Goal: Task Accomplishment & Management: Contribute content

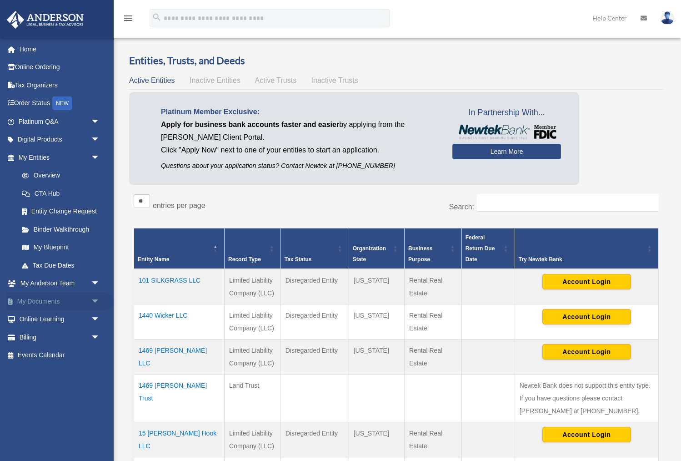
click at [40, 299] on link "My Documents arrow_drop_down" at bounding box center [59, 301] width 107 height 18
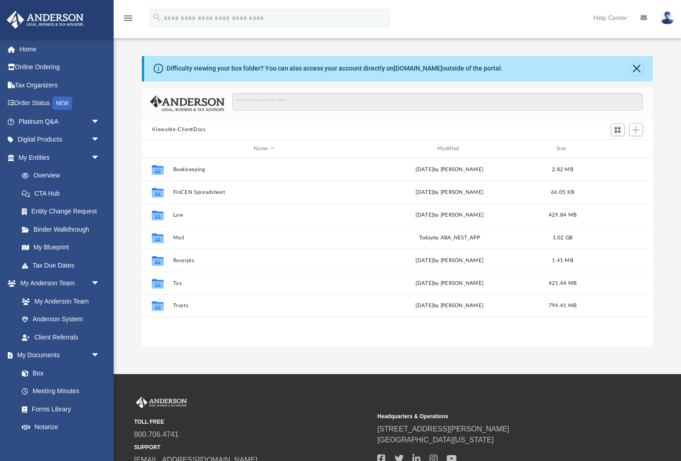
scroll to position [207, 511]
click at [449, 148] on div "Modified" at bounding box center [450, 149] width 182 height 8
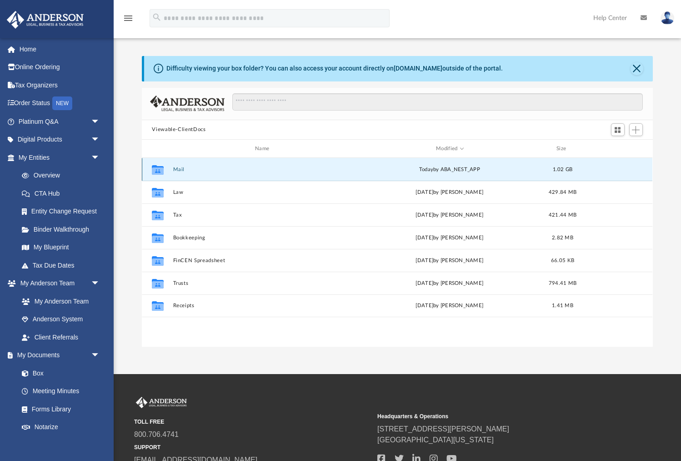
click at [179, 169] on button "Mail" at bounding box center [264, 169] width 182 height 6
click at [172, 124] on div "Viewable-ClientDocs" at bounding box center [397, 130] width 511 height 20
click at [172, 127] on button "Viewable-ClientDocs" at bounding box center [179, 130] width 54 height 8
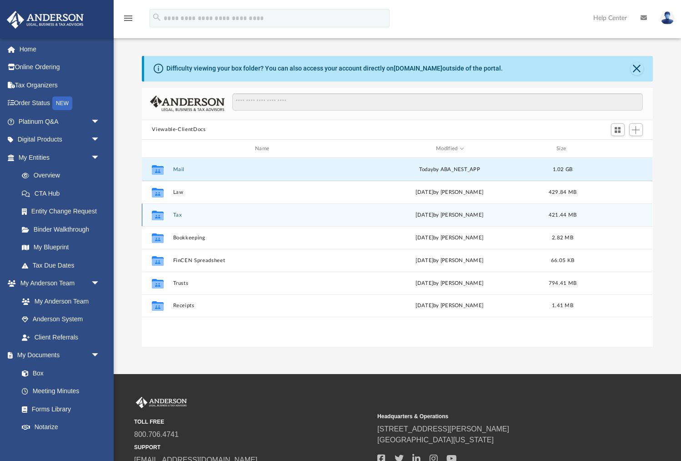
click at [176, 215] on button "Tax" at bounding box center [264, 215] width 182 height 6
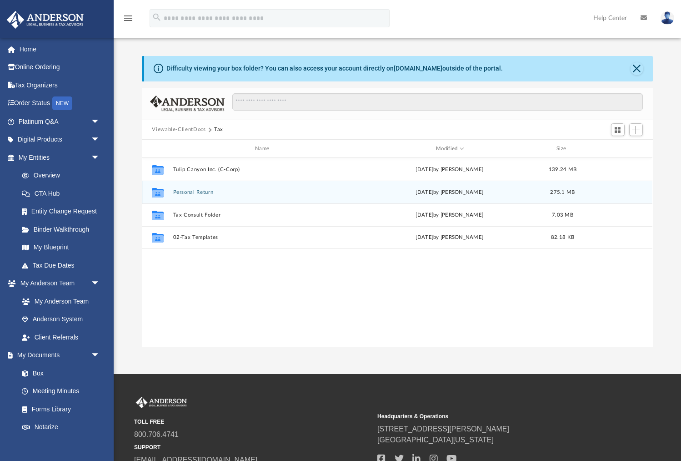
click at [192, 194] on button "Personal Return" at bounding box center [264, 192] width 182 height 6
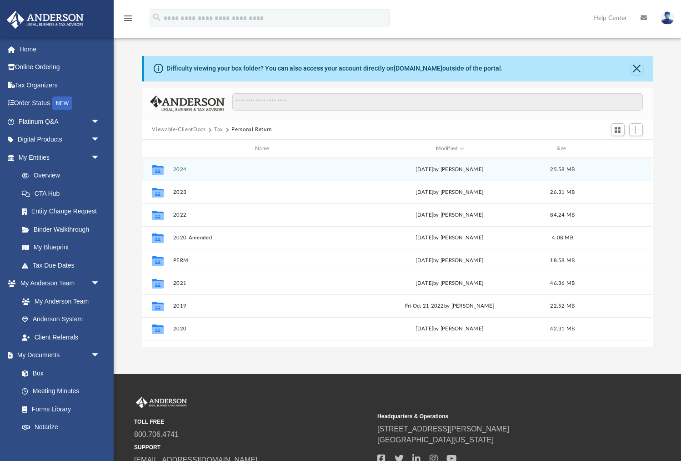
click at [181, 167] on button "2024" at bounding box center [264, 169] width 182 height 6
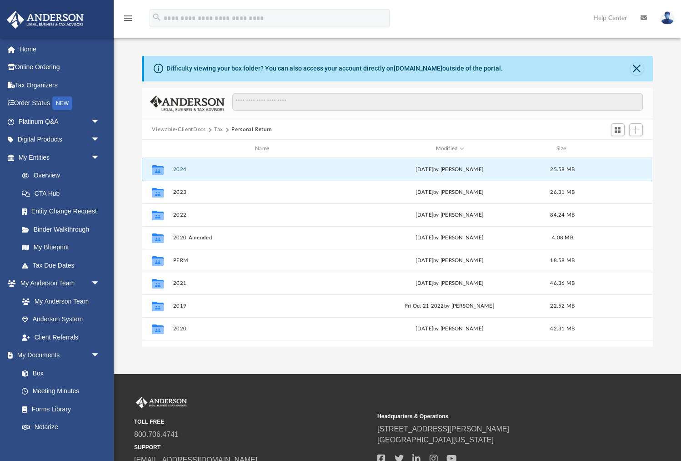
click at [181, 167] on button "2024" at bounding box center [264, 169] width 182 height 6
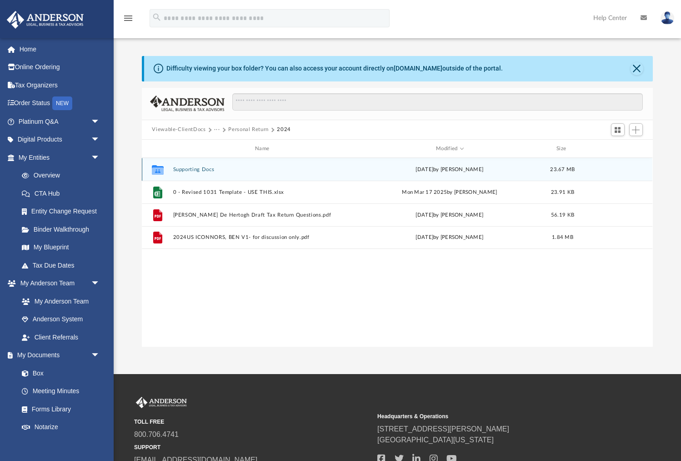
click at [187, 168] on button "Supporting Docs" at bounding box center [264, 169] width 182 height 6
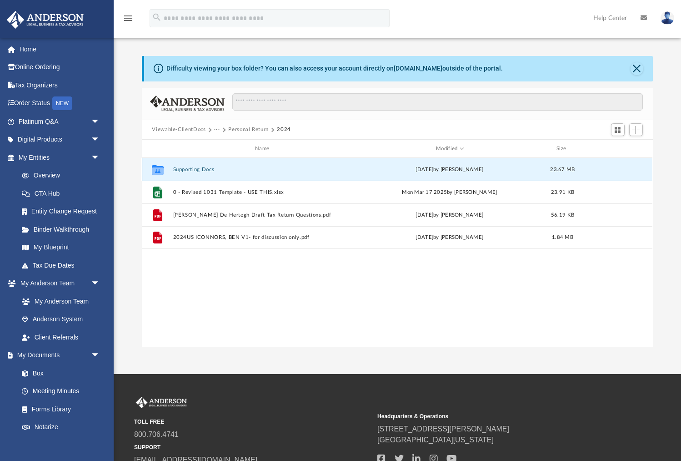
click at [187, 168] on button "Supporting Docs" at bounding box center [264, 169] width 182 height 6
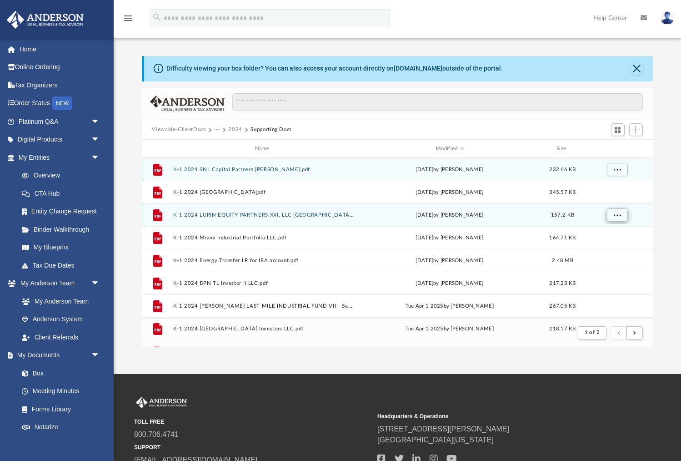
scroll to position [179, 511]
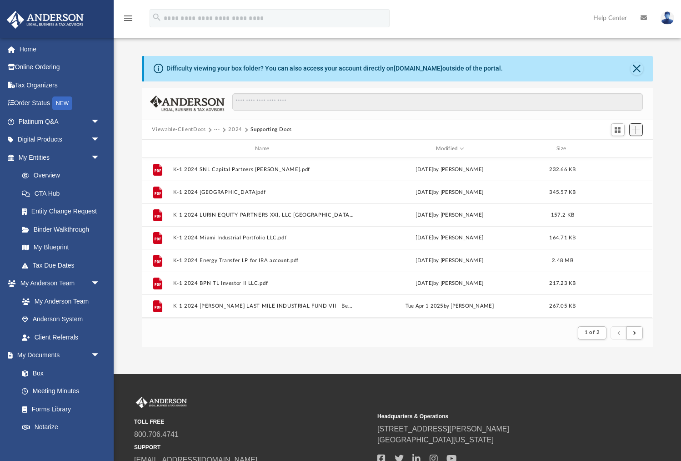
click at [634, 129] on span "Add" at bounding box center [636, 130] width 8 height 8
click at [621, 146] on li "Upload" at bounding box center [623, 148] width 29 height 10
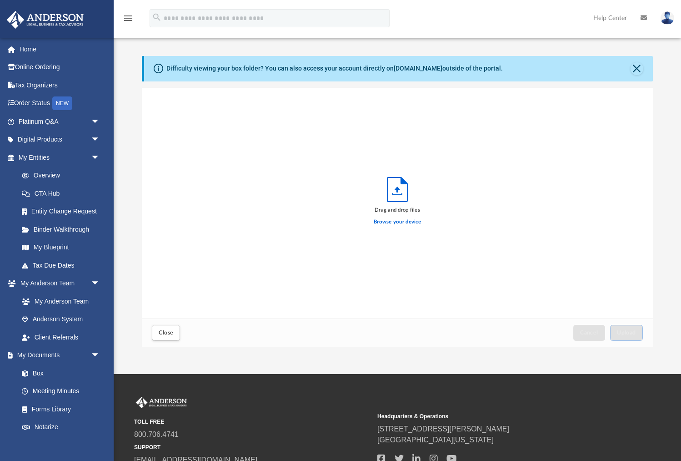
scroll to position [231, 511]
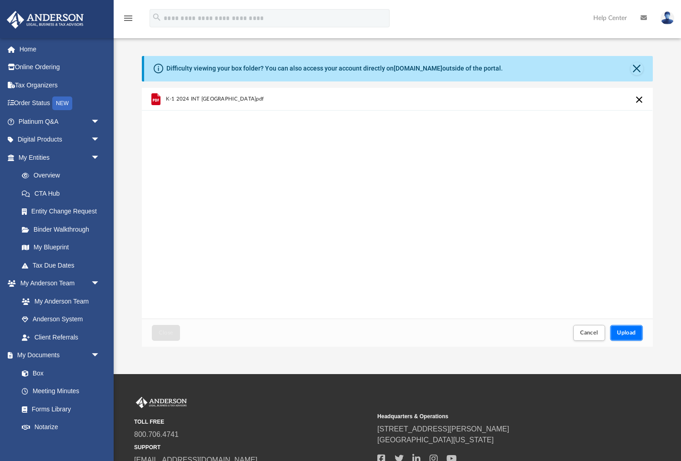
click at [625, 332] on span "Upload" at bounding box center [626, 332] width 19 height 5
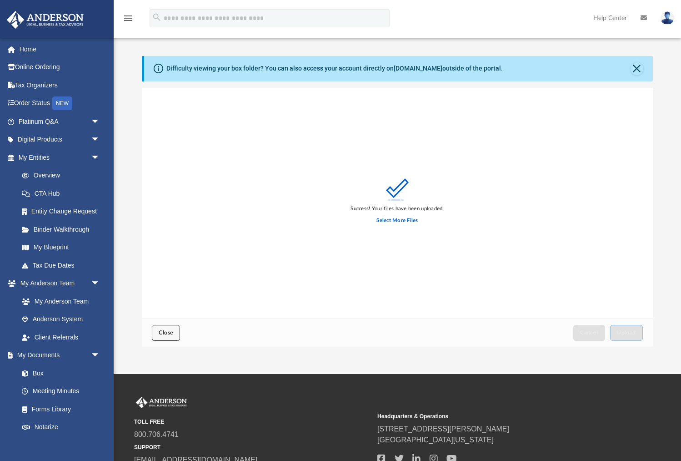
click at [165, 333] on span "Close" at bounding box center [166, 332] width 15 height 5
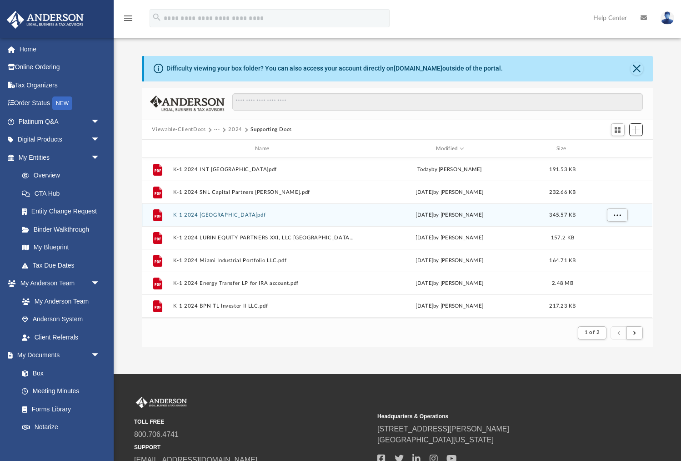
scroll to position [179, 511]
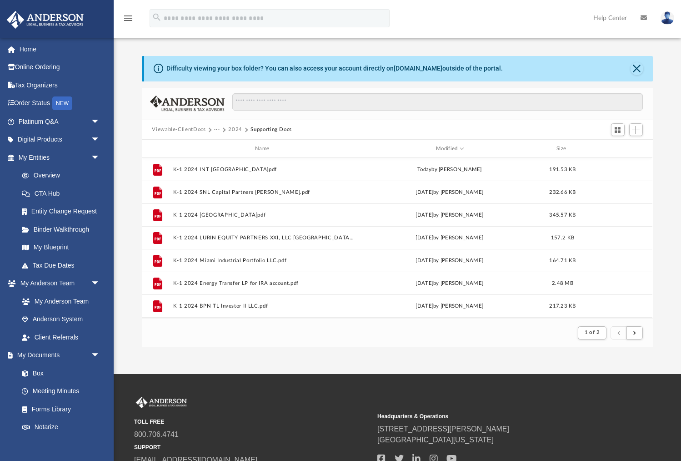
click at [172, 128] on button "Viewable-ClientDocs" at bounding box center [179, 130] width 54 height 8
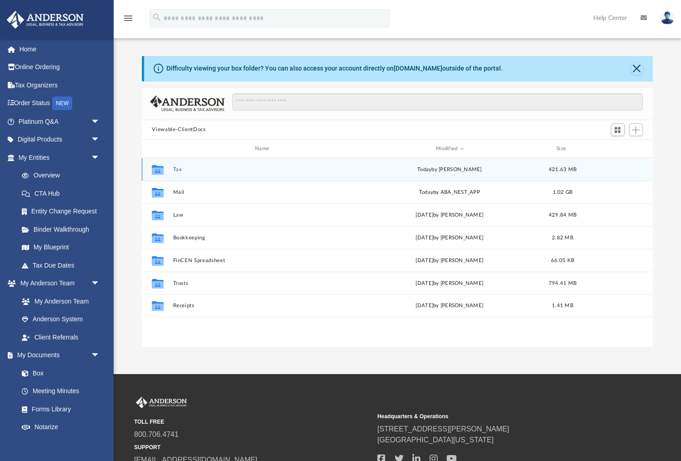
scroll to position [207, 511]
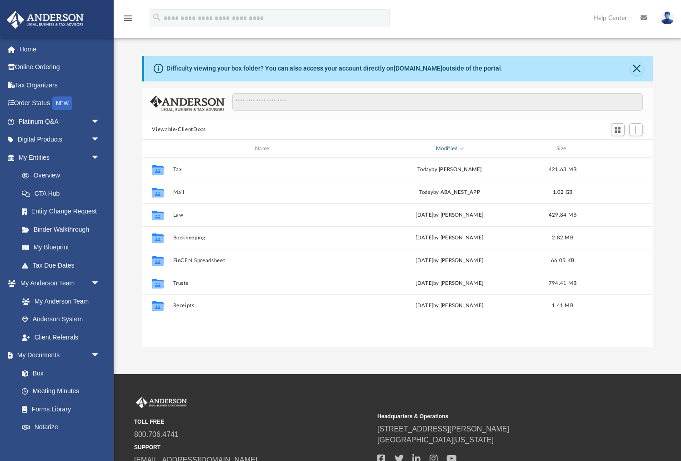
click at [447, 148] on div "Modified" at bounding box center [450, 149] width 182 height 8
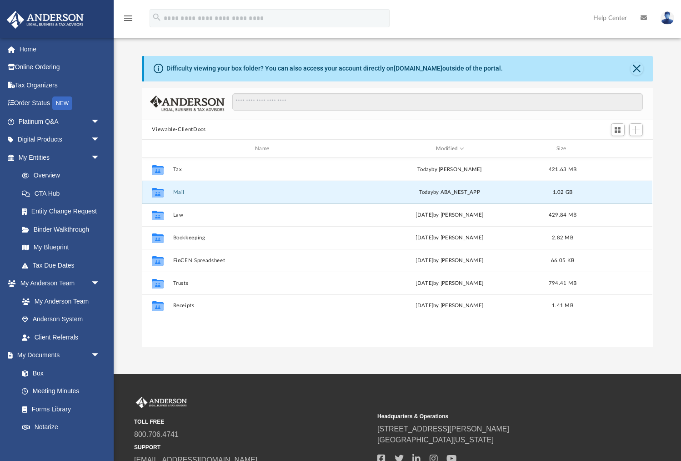
click at [178, 192] on button "Mail" at bounding box center [264, 192] width 182 height 6
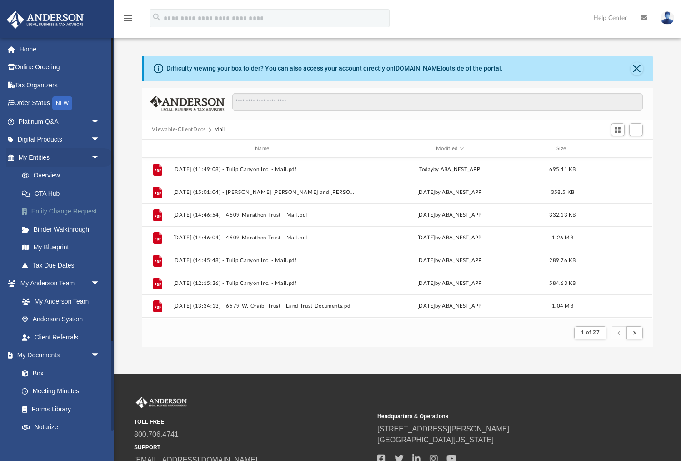
scroll to position [179, 511]
